Goal: Information Seeking & Learning: Learn about a topic

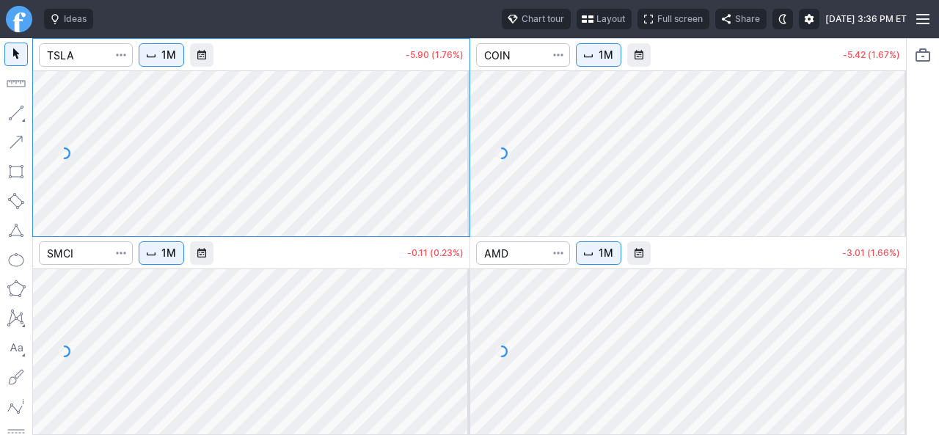
click at [597, 23] on span "Layout" at bounding box center [611, 19] width 29 height 15
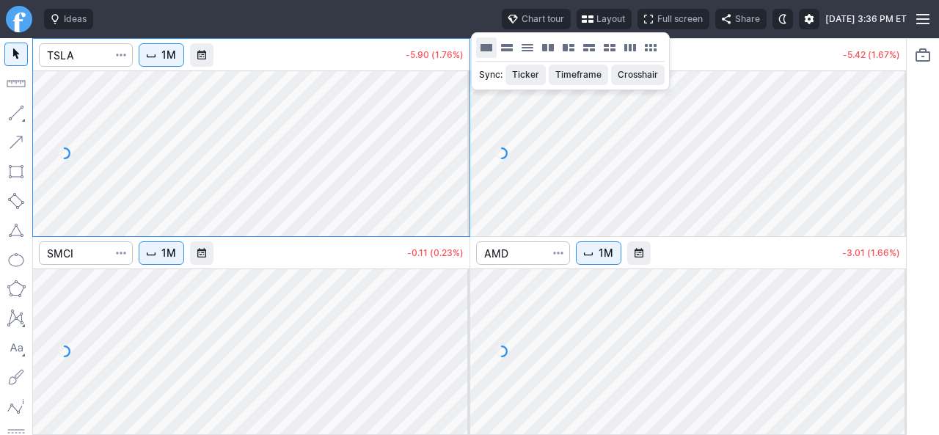
click at [481, 46] on button "Layout" at bounding box center [486, 47] width 21 height 21
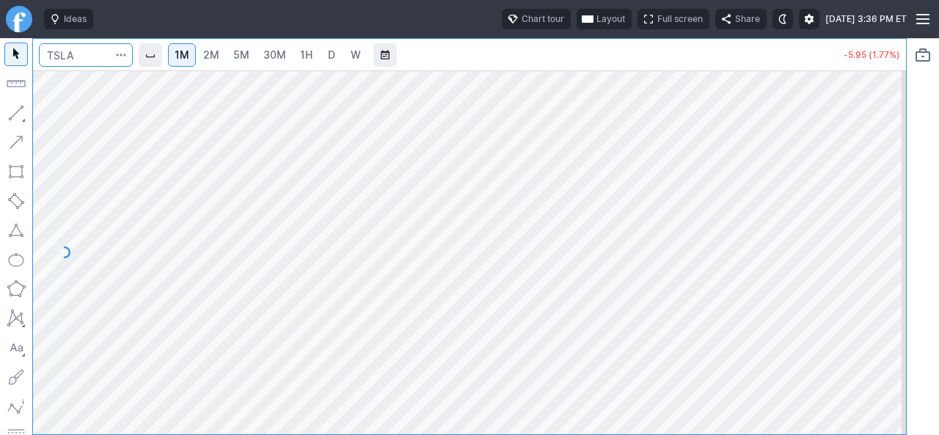
click at [105, 58] on input "Search" at bounding box center [86, 54] width 94 height 23
click at [219, 57] on span "2M" at bounding box center [211, 54] width 16 height 12
drag, startPoint x: 884, startPoint y: 391, endPoint x: 898, endPoint y: 357, distance: 36.5
click at [898, 357] on div at bounding box center [891, 248] width 31 height 327
drag, startPoint x: 888, startPoint y: 366, endPoint x: 891, endPoint y: 306, distance: 60.3
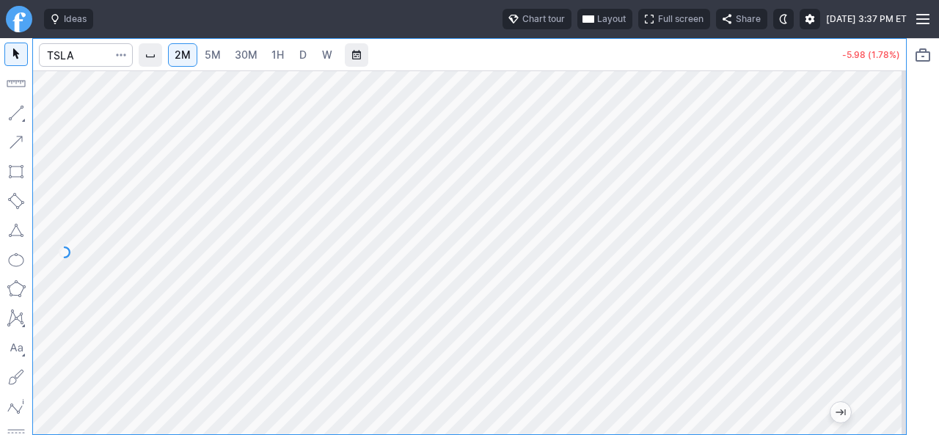
click at [891, 306] on div at bounding box center [891, 248] width 31 height 327
drag, startPoint x: 892, startPoint y: 291, endPoint x: 887, endPoint y: 308, distance: 17.2
click at [892, 303] on div at bounding box center [891, 248] width 31 height 327
click at [214, 57] on span "5M" at bounding box center [213, 54] width 16 height 12
drag, startPoint x: 890, startPoint y: 360, endPoint x: 890, endPoint y: 291, distance: 69.0
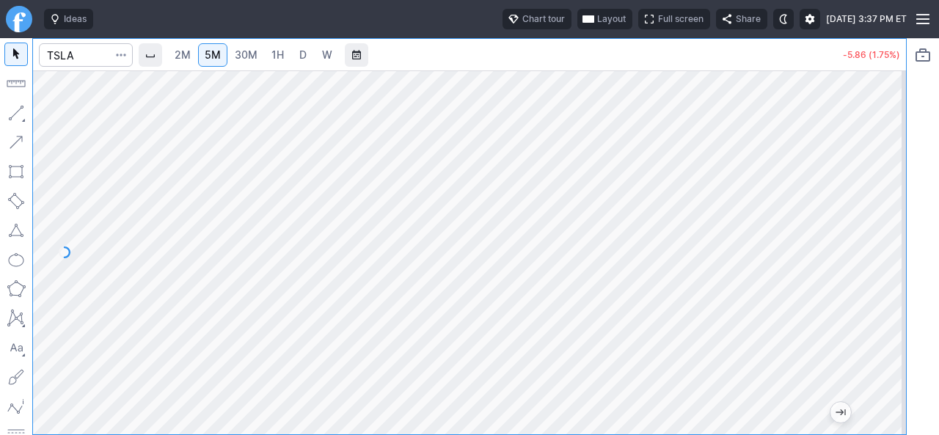
click at [890, 291] on div at bounding box center [891, 248] width 31 height 327
click at [183, 62] on span "2M" at bounding box center [183, 55] width 16 height 15
click at [904, 366] on div at bounding box center [891, 248] width 31 height 327
drag, startPoint x: 895, startPoint y: 332, endPoint x: 880, endPoint y: 305, distance: 30.6
click at [895, 313] on div at bounding box center [891, 248] width 31 height 327
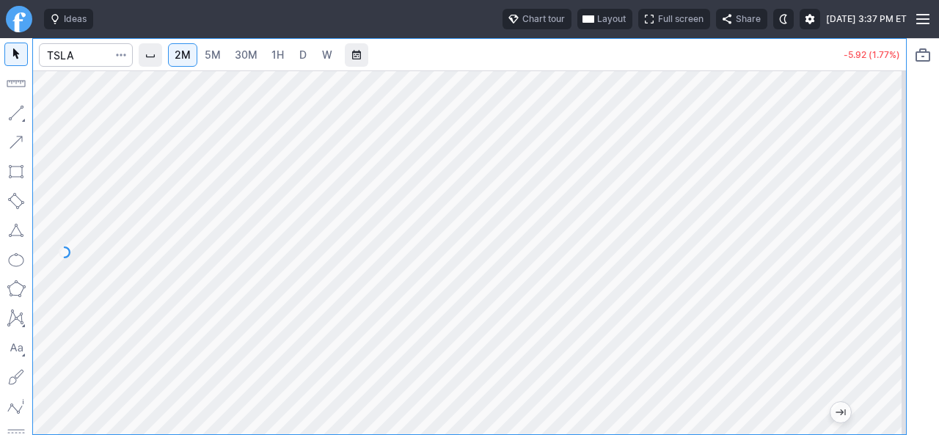
drag, startPoint x: 899, startPoint y: 323, endPoint x: 900, endPoint y: 237, distance: 85.9
click at [900, 237] on div at bounding box center [891, 248] width 31 height 327
drag, startPoint x: 887, startPoint y: 198, endPoint x: 883, endPoint y: 228, distance: 29.6
click at [887, 226] on div at bounding box center [891, 248] width 31 height 327
click at [213, 60] on span "5M" at bounding box center [213, 54] width 16 height 12
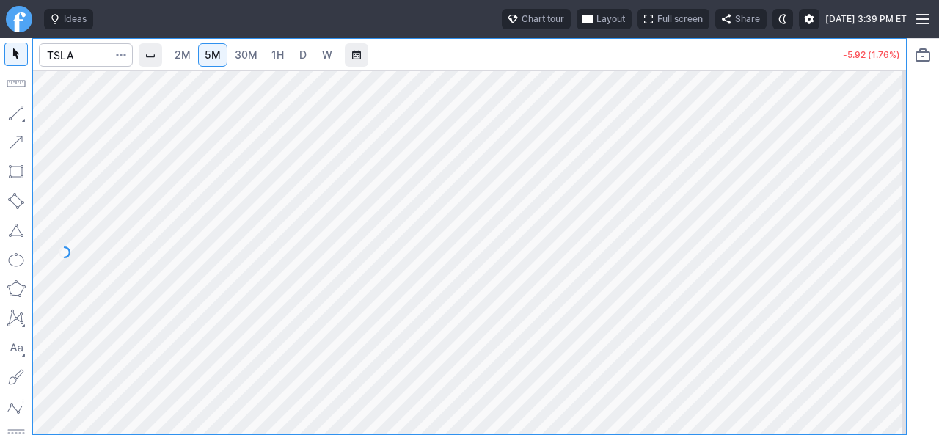
drag, startPoint x: 890, startPoint y: 321, endPoint x: 890, endPoint y: 211, distance: 110.1
click at [904, 208] on div at bounding box center [891, 248] width 31 height 327
drag, startPoint x: 891, startPoint y: 206, endPoint x: 878, endPoint y: 228, distance: 26.3
click at [887, 219] on div at bounding box center [891, 248] width 31 height 327
click at [191, 60] on span "2M" at bounding box center [183, 54] width 16 height 12
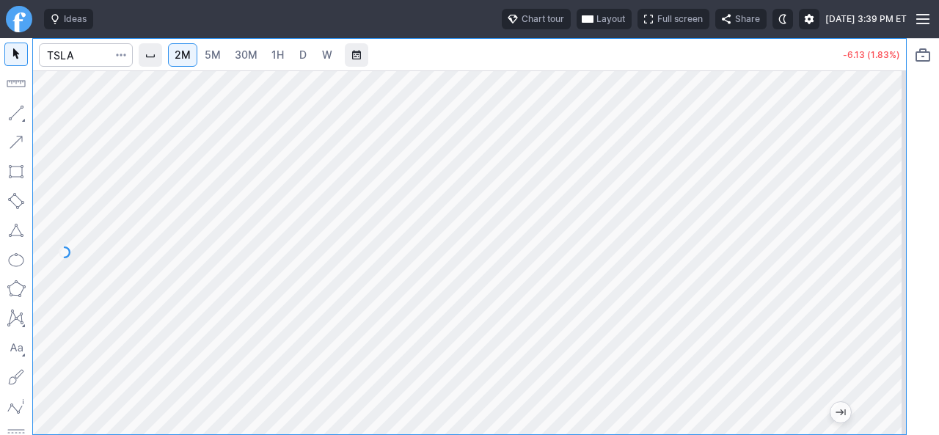
drag, startPoint x: 884, startPoint y: 318, endPoint x: 895, endPoint y: 250, distance: 68.4
click at [895, 250] on div at bounding box center [891, 248] width 31 height 327
click at [219, 58] on span "5M" at bounding box center [213, 54] width 16 height 12
drag, startPoint x: 883, startPoint y: 300, endPoint x: 912, endPoint y: 149, distance: 153.9
click at [912, 149] on div "2M 5M 30M 1H D W -6.09 (1.82%)" at bounding box center [469, 236] width 939 height 397
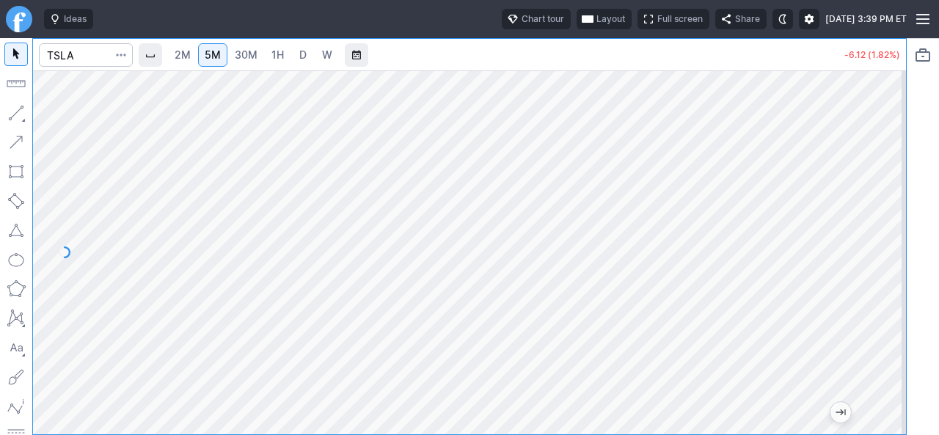
drag, startPoint x: 892, startPoint y: 259, endPoint x: 890, endPoint y: 312, distance: 52.9
click at [890, 312] on div at bounding box center [891, 248] width 31 height 327
click at [181, 54] on span "2M" at bounding box center [183, 54] width 16 height 12
drag, startPoint x: 887, startPoint y: 316, endPoint x: 899, endPoint y: 266, distance: 50.6
click at [899, 266] on div at bounding box center [891, 248] width 31 height 327
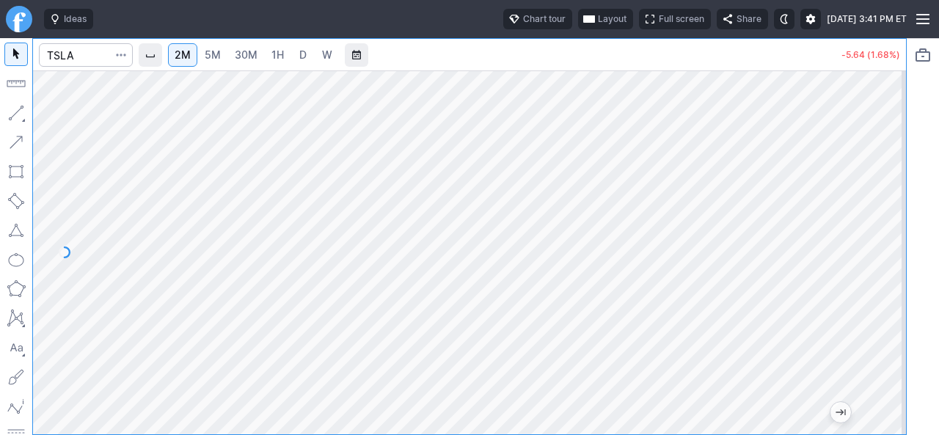
click at [870, 236] on div at bounding box center [469, 252] width 873 height 364
click at [212, 54] on span "5M" at bounding box center [213, 54] width 16 height 12
drag, startPoint x: 889, startPoint y: 305, endPoint x: 876, endPoint y: 234, distance: 71.6
click at [886, 244] on div at bounding box center [891, 248] width 31 height 327
click at [896, 211] on div at bounding box center [891, 248] width 31 height 327
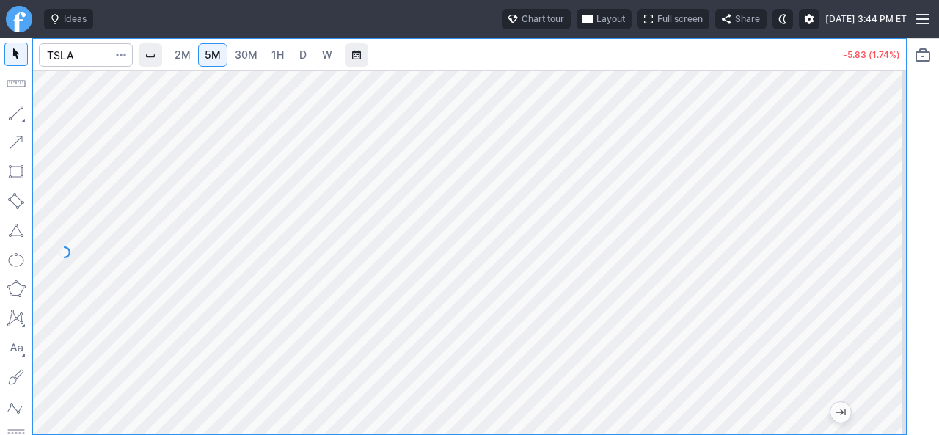
drag, startPoint x: 898, startPoint y: 268, endPoint x: 895, endPoint y: 281, distance: 13.4
click at [898, 280] on div at bounding box center [891, 248] width 31 height 327
click at [186, 57] on span "2M" at bounding box center [183, 54] width 16 height 12
drag, startPoint x: 897, startPoint y: 204, endPoint x: 882, endPoint y: 249, distance: 47.1
click at [892, 241] on div at bounding box center [891, 248] width 31 height 327
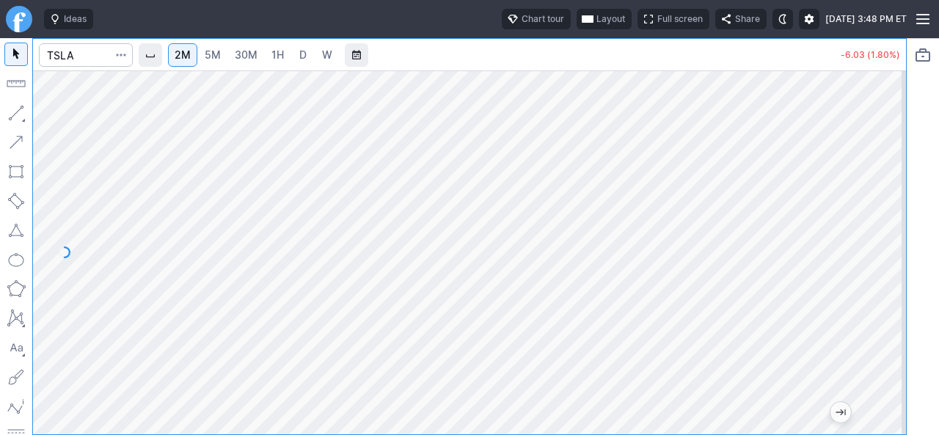
drag, startPoint x: 881, startPoint y: 228, endPoint x: 886, endPoint y: 169, distance: 58.9
click at [886, 169] on div at bounding box center [891, 248] width 31 height 327
drag, startPoint x: 890, startPoint y: 180, endPoint x: 882, endPoint y: 219, distance: 40.4
click at [890, 222] on div at bounding box center [891, 248] width 31 height 327
click at [83, 58] on input "Search" at bounding box center [86, 54] width 94 height 23
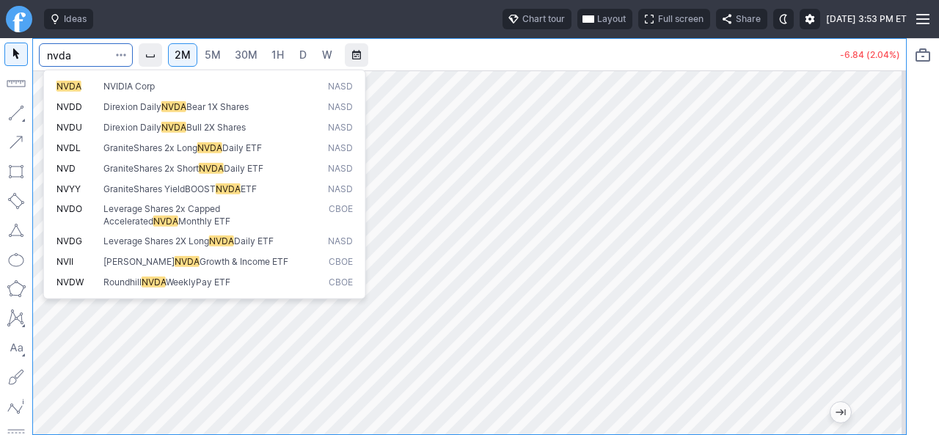
type input "nvda"
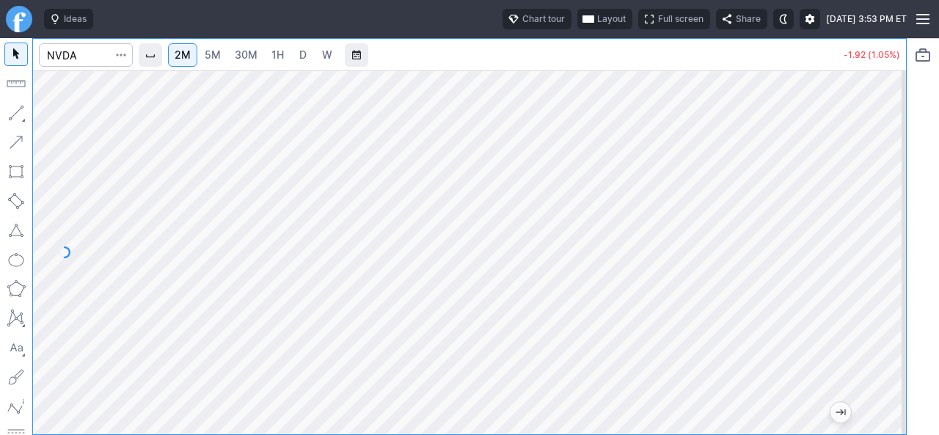
drag, startPoint x: 885, startPoint y: 184, endPoint x: 891, endPoint y: 255, distance: 71.4
click at [897, 253] on div at bounding box center [891, 248] width 31 height 327
drag, startPoint x: 885, startPoint y: 322, endPoint x: 882, endPoint y: 266, distance: 55.9
click at [882, 266] on div at bounding box center [891, 248] width 31 height 327
click at [101, 67] on div at bounding box center [86, 55] width 94 height 32
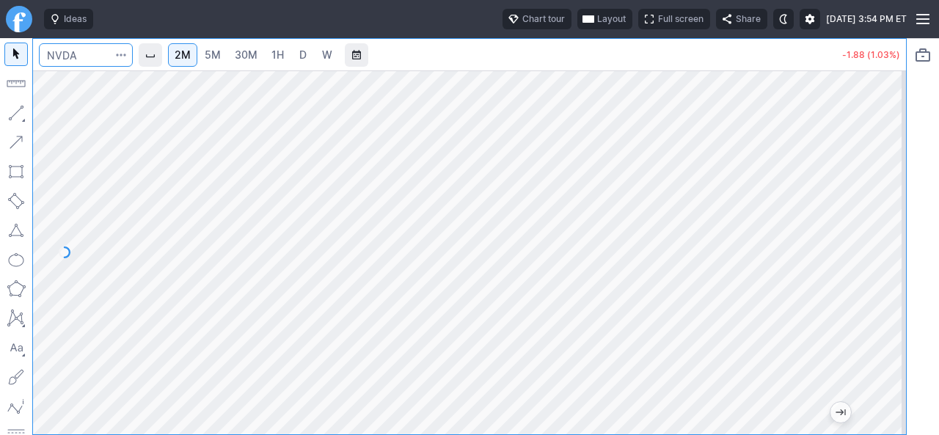
click at [101, 53] on input "Search" at bounding box center [86, 54] width 94 height 23
click at [91, 58] on input "Search" at bounding box center [86, 54] width 94 height 23
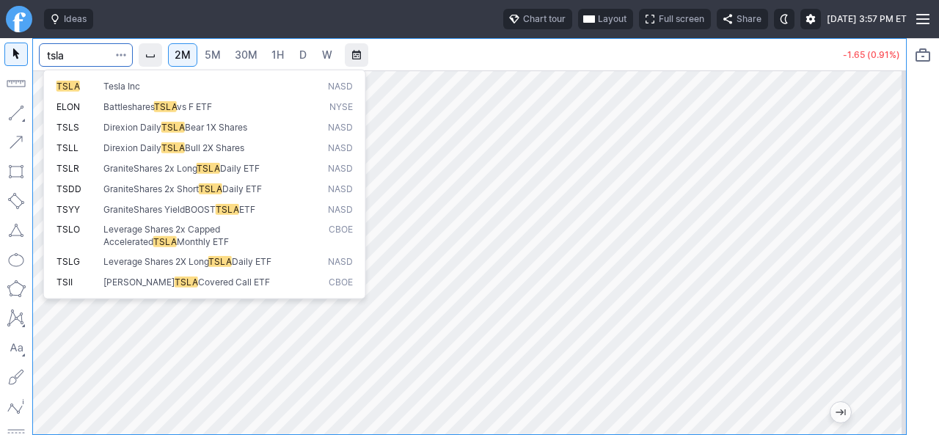
type input "tsla"
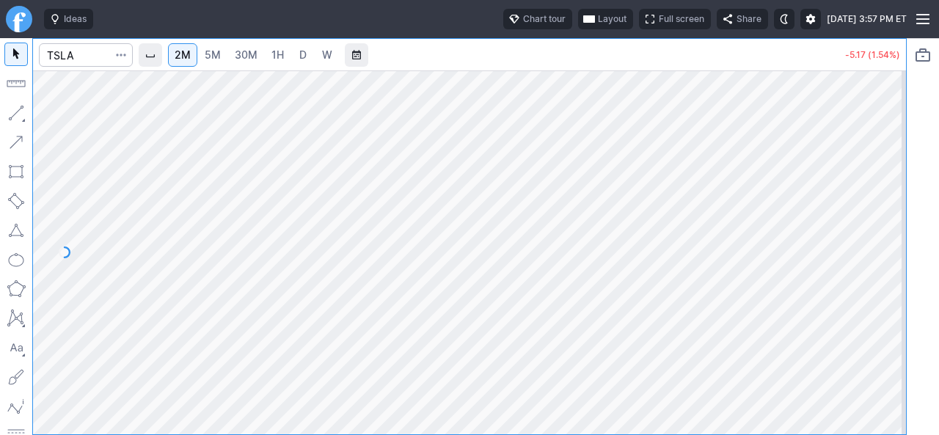
drag, startPoint x: 901, startPoint y: 310, endPoint x: 892, endPoint y: 336, distance: 27.4
click at [892, 336] on div at bounding box center [891, 248] width 31 height 327
drag, startPoint x: 895, startPoint y: 340, endPoint x: 891, endPoint y: 212, distance: 127.8
click at [892, 212] on div at bounding box center [891, 248] width 31 height 327
drag, startPoint x: 900, startPoint y: 284, endPoint x: 884, endPoint y: 324, distance: 42.8
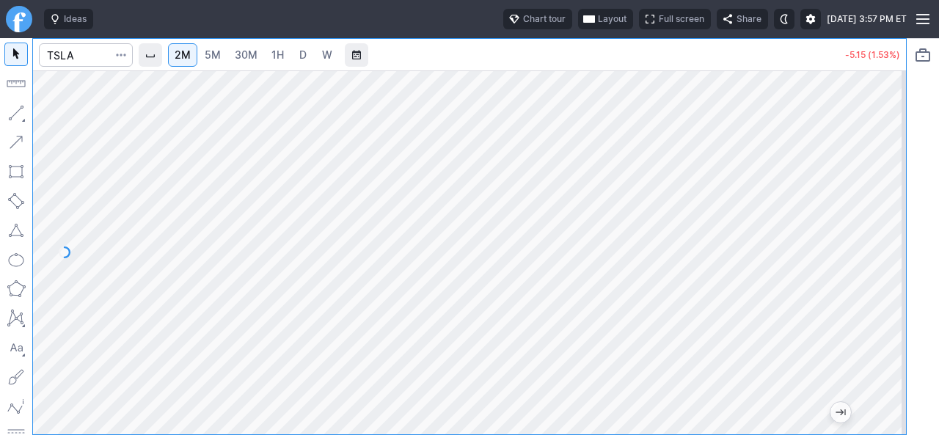
click at [890, 325] on div at bounding box center [891, 248] width 31 height 327
click at [91, 54] on input "Search" at bounding box center [86, 54] width 94 height 23
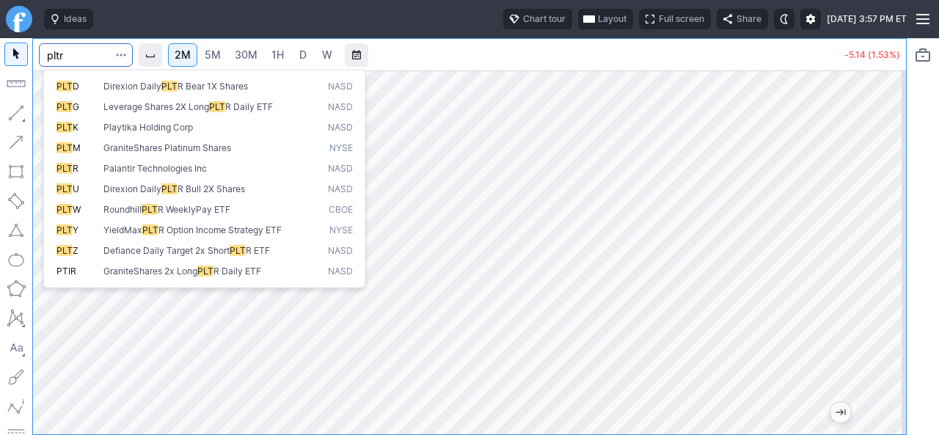
type input "pltr"
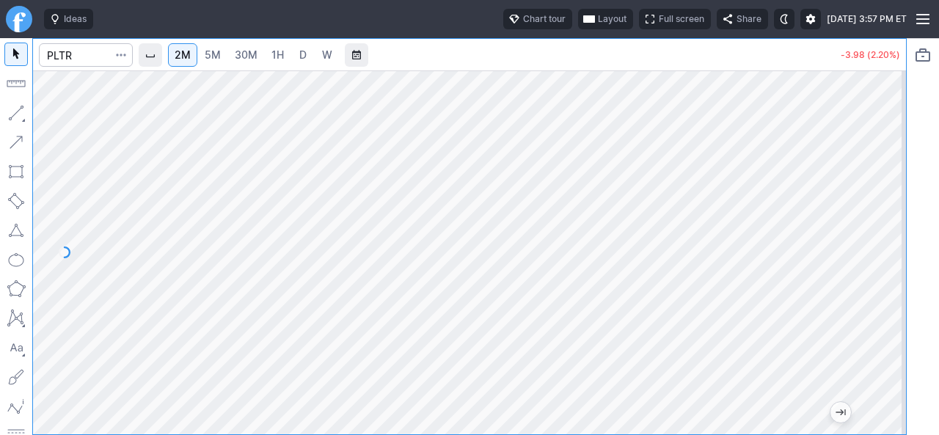
drag, startPoint x: 889, startPoint y: 239, endPoint x: 881, endPoint y: 284, distance: 46.1
click at [881, 284] on div at bounding box center [891, 248] width 31 height 327
drag, startPoint x: 890, startPoint y: 288, endPoint x: 884, endPoint y: 242, distance: 45.8
click at [890, 236] on div at bounding box center [891, 248] width 31 height 327
drag, startPoint x: 888, startPoint y: 304, endPoint x: 901, endPoint y: 230, distance: 74.6
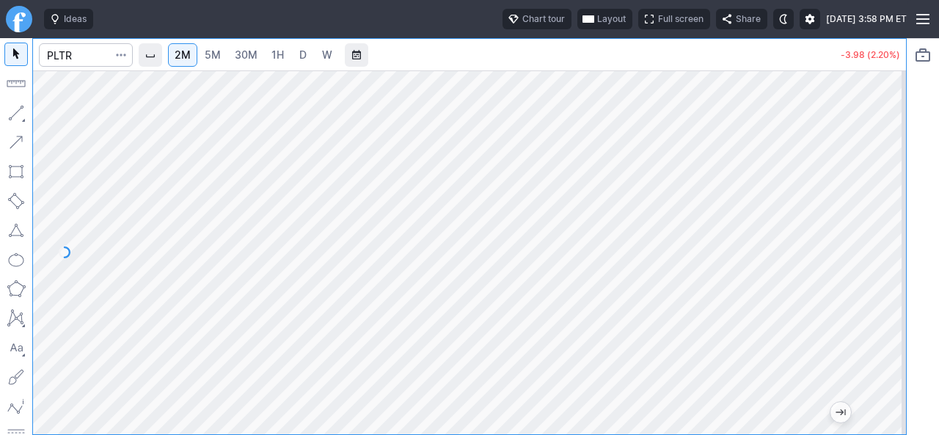
click at [901, 234] on div at bounding box center [891, 248] width 31 height 327
drag, startPoint x: 885, startPoint y: 234, endPoint x: 881, endPoint y: 301, distance: 66.9
click at [887, 306] on div at bounding box center [891, 248] width 31 height 327
drag, startPoint x: 895, startPoint y: 305, endPoint x: 883, endPoint y: 257, distance: 50.0
click at [901, 261] on div at bounding box center [891, 248] width 31 height 327
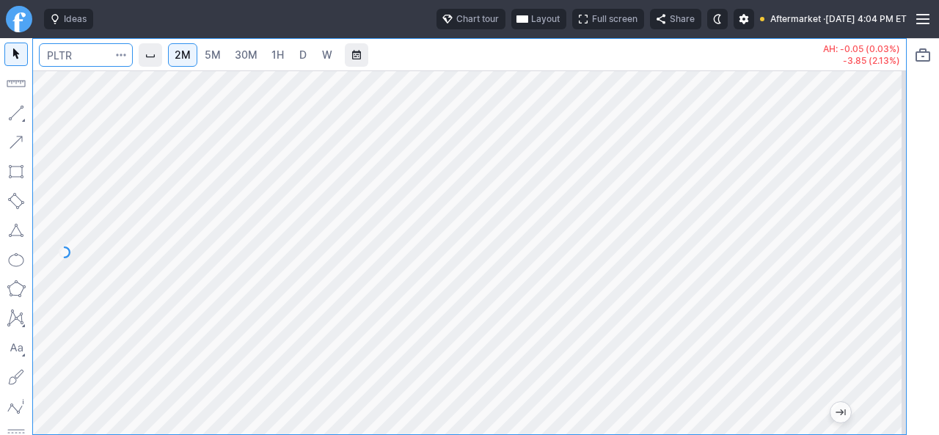
click at [84, 46] on input "Search" at bounding box center [86, 54] width 94 height 23
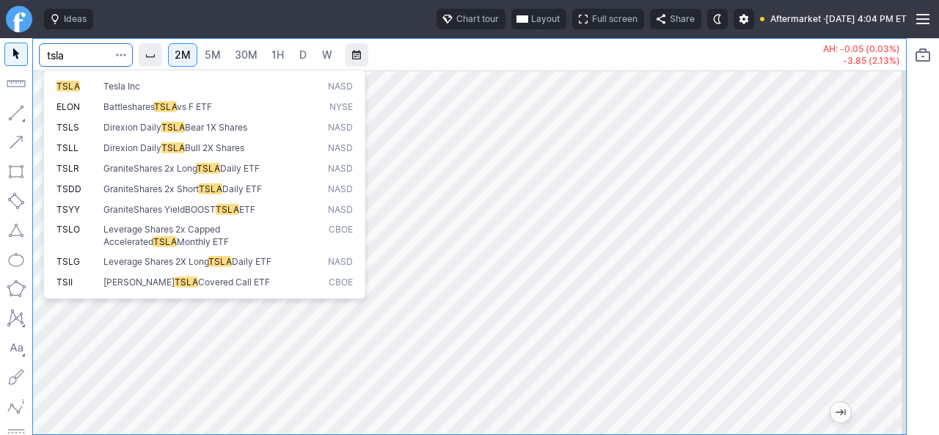
type input "tsla"
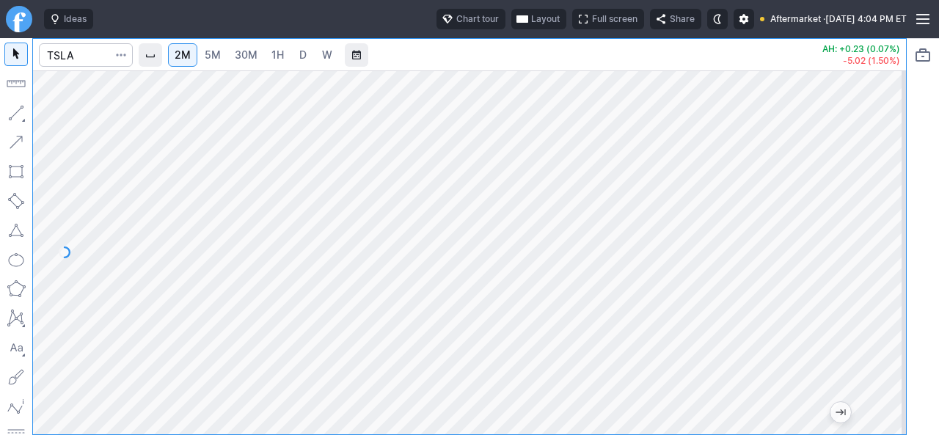
drag, startPoint x: 888, startPoint y: 321, endPoint x: 898, endPoint y: 272, distance: 50.1
click at [898, 275] on div at bounding box center [891, 248] width 31 height 327
drag, startPoint x: 891, startPoint y: 280, endPoint x: 878, endPoint y: 310, distance: 33.5
click at [892, 321] on div at bounding box center [891, 248] width 31 height 327
drag, startPoint x: 886, startPoint y: 310, endPoint x: 901, endPoint y: 263, distance: 49.4
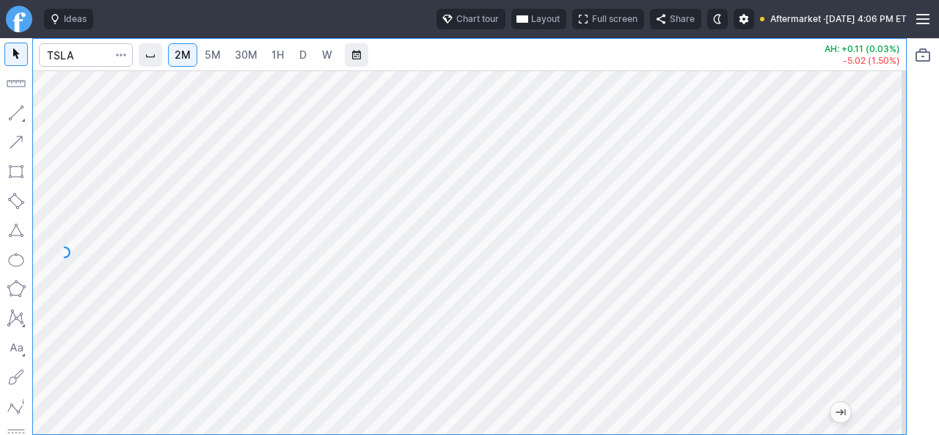
click at [901, 263] on div at bounding box center [891, 248] width 31 height 327
drag, startPoint x: 888, startPoint y: 278, endPoint x: 895, endPoint y: 206, distance: 73.0
click at [895, 206] on div at bounding box center [891, 248] width 31 height 327
drag, startPoint x: 887, startPoint y: 252, endPoint x: 887, endPoint y: 265, distance: 13.2
click at [888, 268] on div at bounding box center [891, 248] width 31 height 327
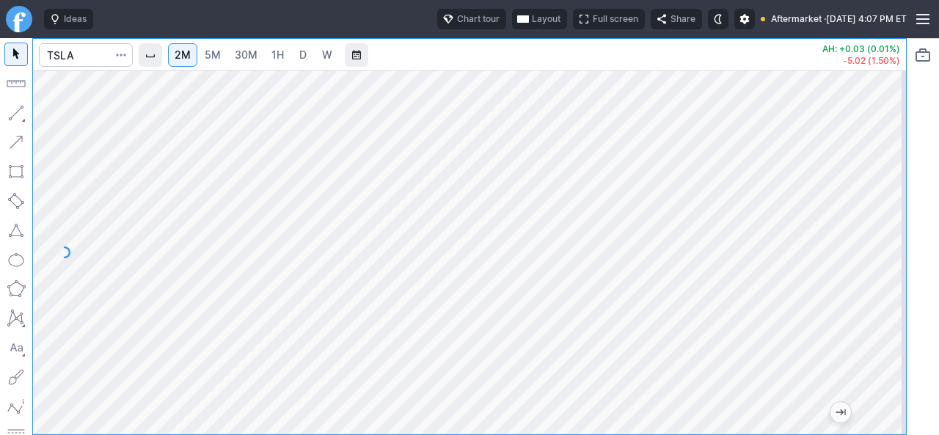
drag, startPoint x: 892, startPoint y: 300, endPoint x: 884, endPoint y: 319, distance: 20.7
click at [887, 319] on div at bounding box center [891, 248] width 31 height 327
click at [875, 297] on div at bounding box center [469, 252] width 873 height 364
click at [894, 280] on div at bounding box center [891, 248] width 31 height 327
drag, startPoint x: 897, startPoint y: 186, endPoint x: 884, endPoint y: 233, distance: 48.8
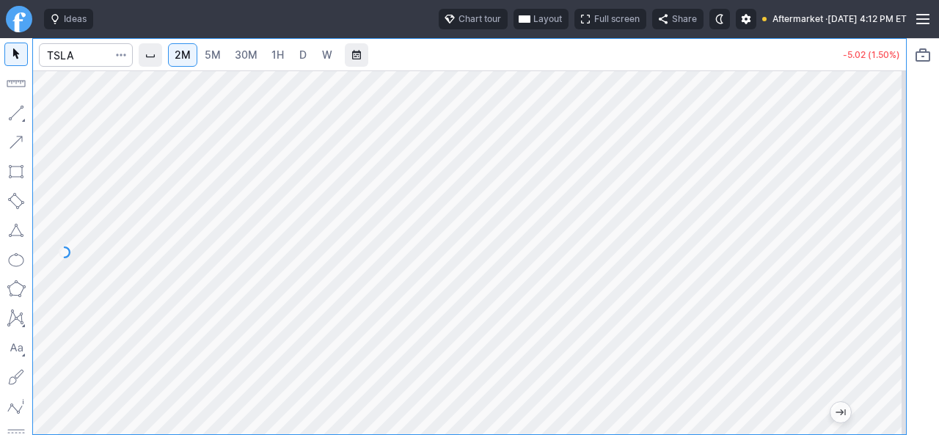
click at [889, 244] on div at bounding box center [891, 248] width 31 height 327
click at [0, 306] on html "Ideas Chart tour Layout Full screen Share Aftermarket · [DATE] 4:13 PM ET 2M 5M…" at bounding box center [469, 217] width 939 height 435
click at [0, 363] on html "Ideas Chart tour Layout Full screen Share Aftermarket · [DATE] 4:13 PM ET 2M 5M…" at bounding box center [469, 217] width 939 height 435
drag, startPoint x: 892, startPoint y: 325, endPoint x: 894, endPoint y: 246, distance: 79.3
click at [894, 246] on div at bounding box center [891, 248] width 31 height 327
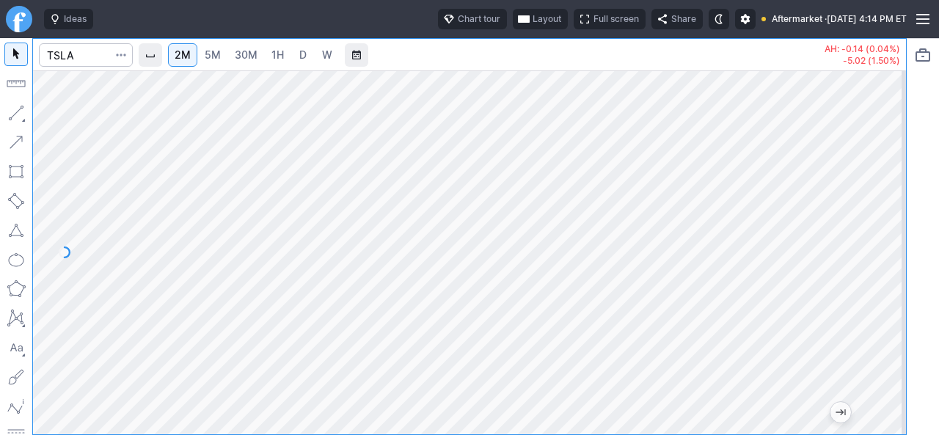
click at [873, 300] on div at bounding box center [469, 252] width 873 height 364
